Goal: Navigation & Orientation: Find specific page/section

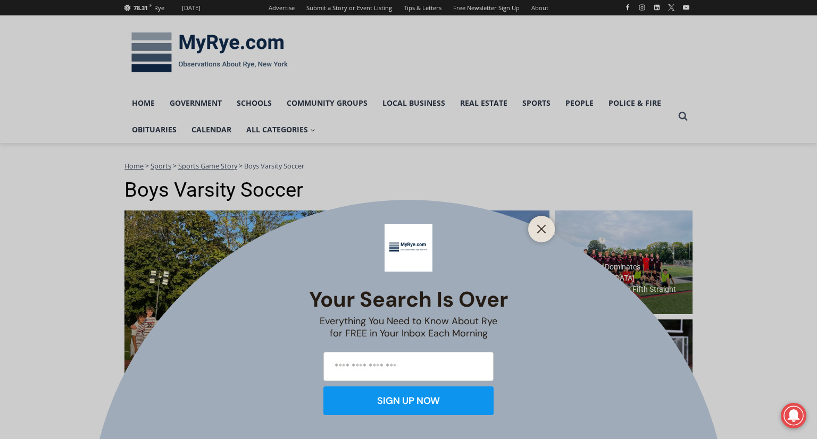
click at [552, 228] on div at bounding box center [541, 229] width 27 height 27
click at [540, 237] on div at bounding box center [541, 229] width 27 height 27
click at [543, 230] on icon "Close" at bounding box center [542, 229] width 10 height 10
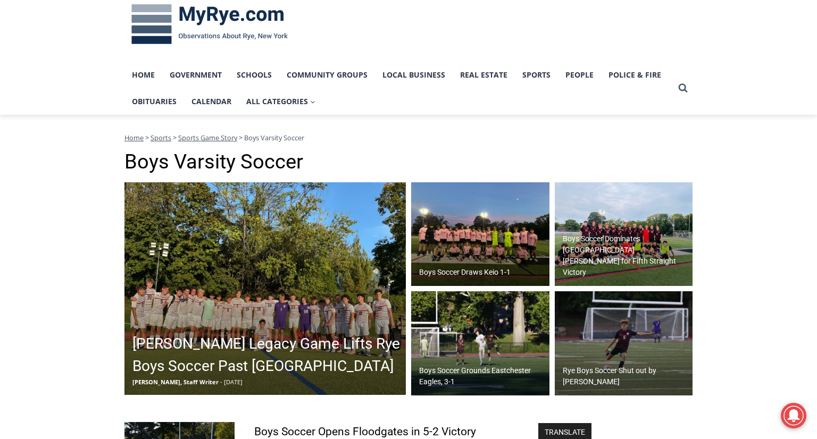
scroll to position [27, 0]
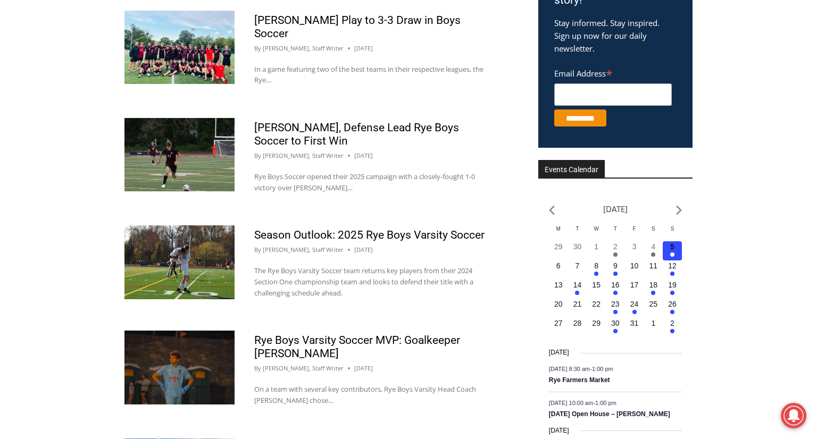
scroll to position [0, 0]
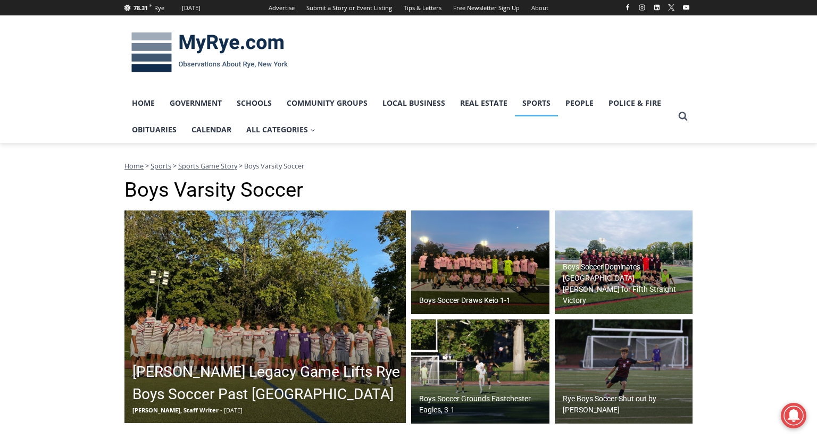
click at [529, 111] on link "Sports" at bounding box center [536, 103] width 43 height 27
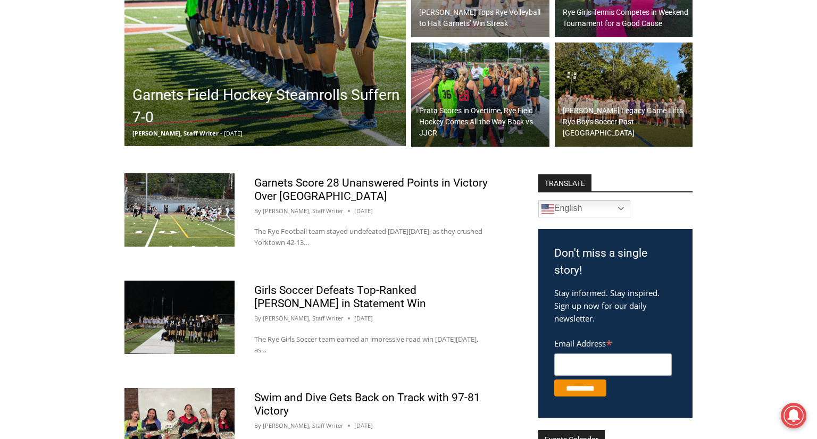
scroll to position [78, 0]
